Goal: Find contact information: Find contact information

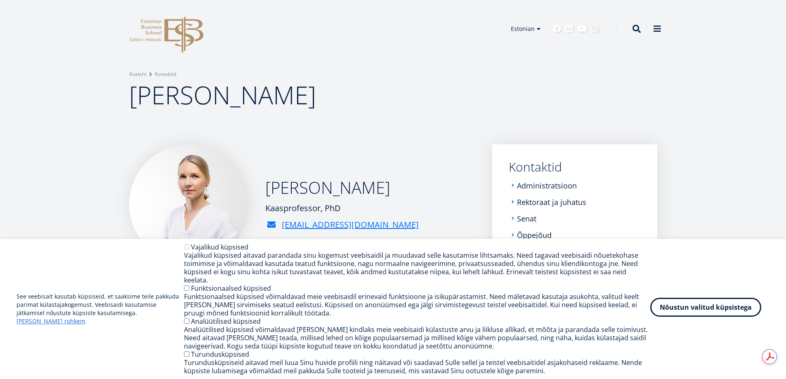
click at [704, 312] on button "Nõustun valitud küpsistega" at bounding box center [705, 307] width 111 height 19
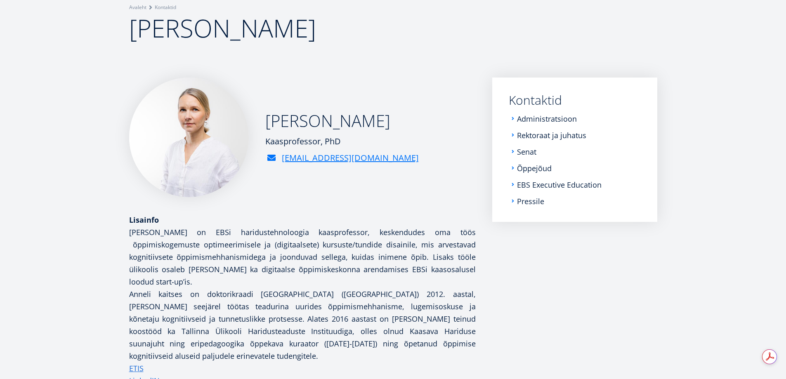
scroll to position [82, 0]
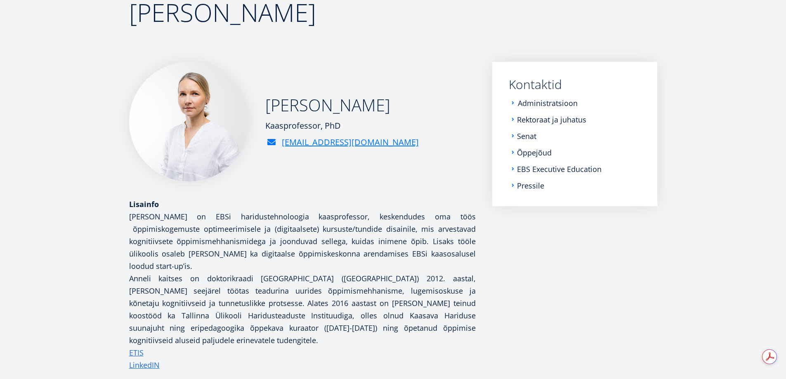
click at [557, 102] on link "Administratsioon" at bounding box center [548, 103] width 60 height 8
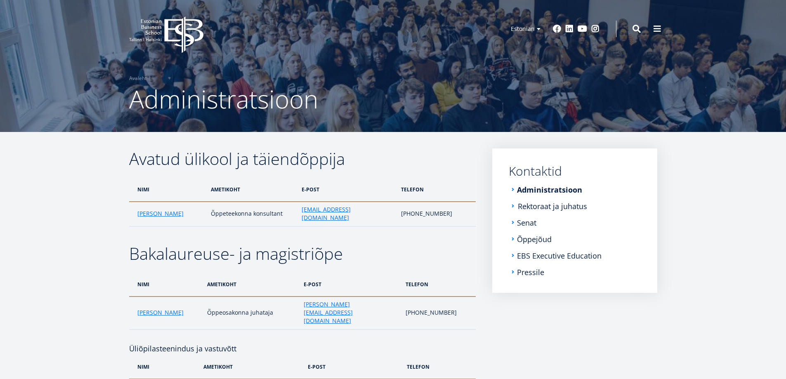
click at [544, 206] on link "Rektoraat ja juhatus" at bounding box center [552, 206] width 69 height 8
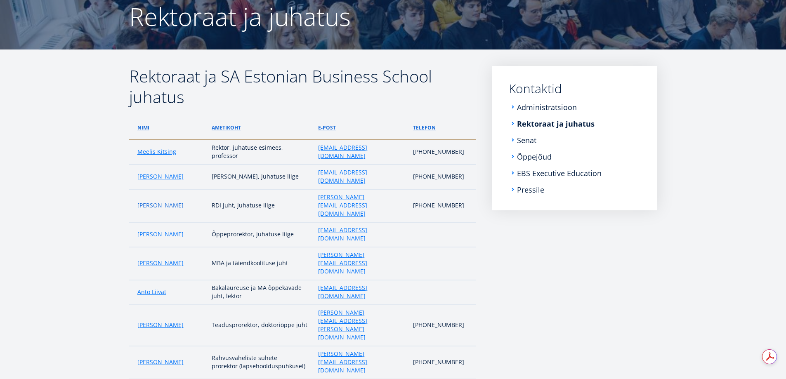
click at [166, 201] on link "Andreas Veispak" at bounding box center [160, 205] width 46 height 8
